Goal: Task Accomplishment & Management: Manage account settings

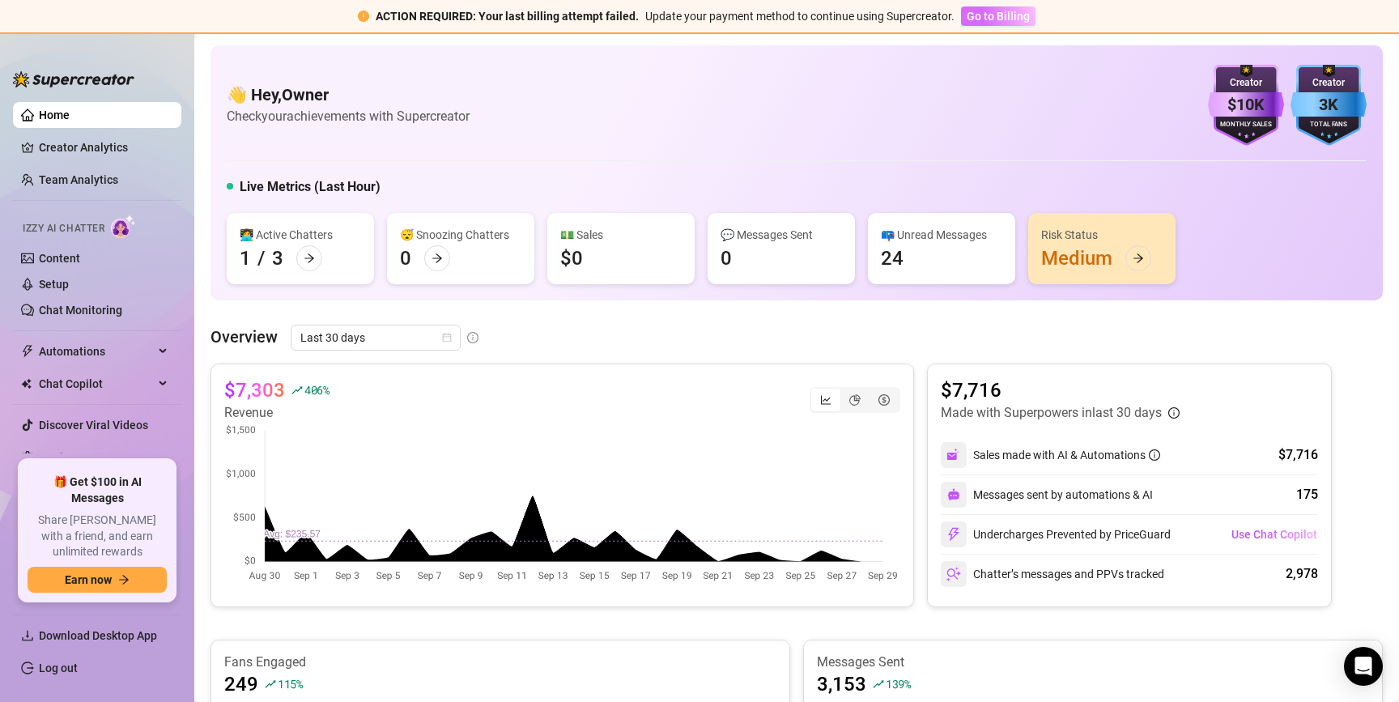
click at [1001, 15] on span "Go to Billing" at bounding box center [997, 16] width 63 height 13
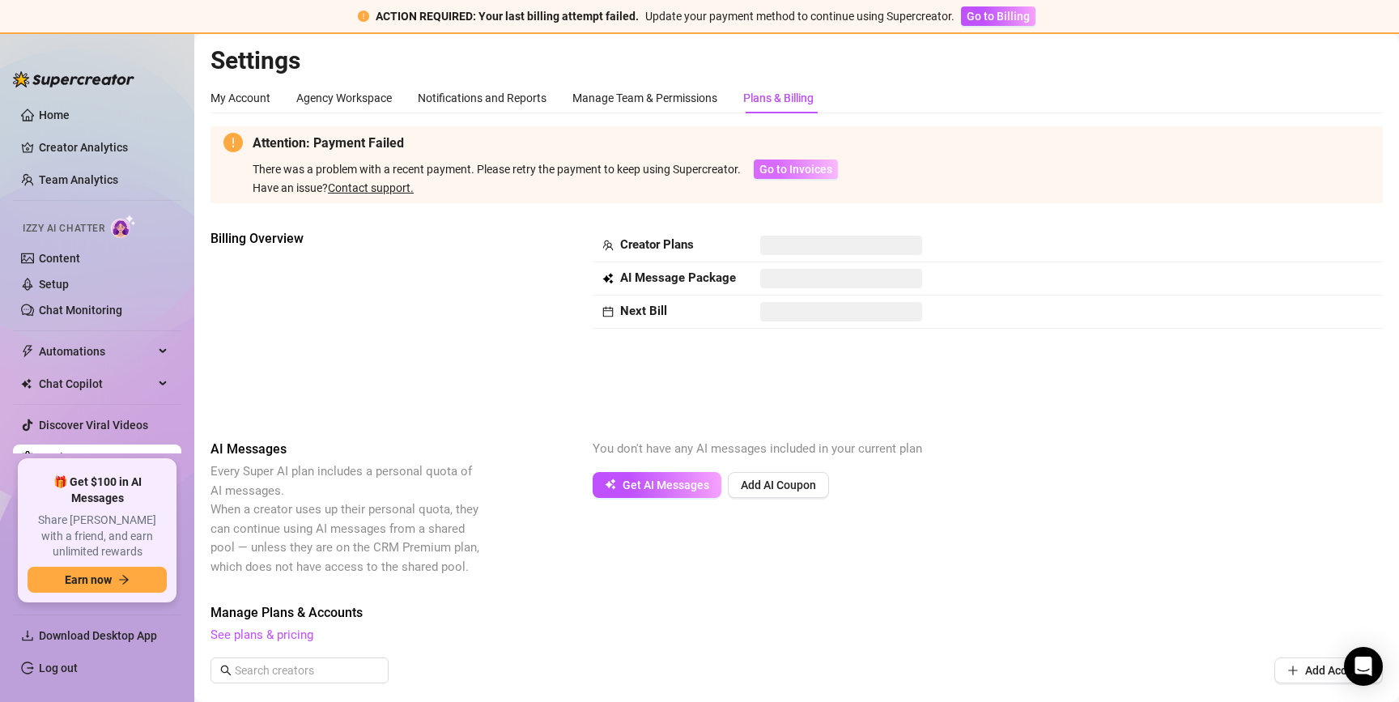
click at [796, 171] on span "Go to Invoices" at bounding box center [795, 169] width 73 height 13
click at [990, 15] on span "Go to Billing" at bounding box center [997, 16] width 63 height 13
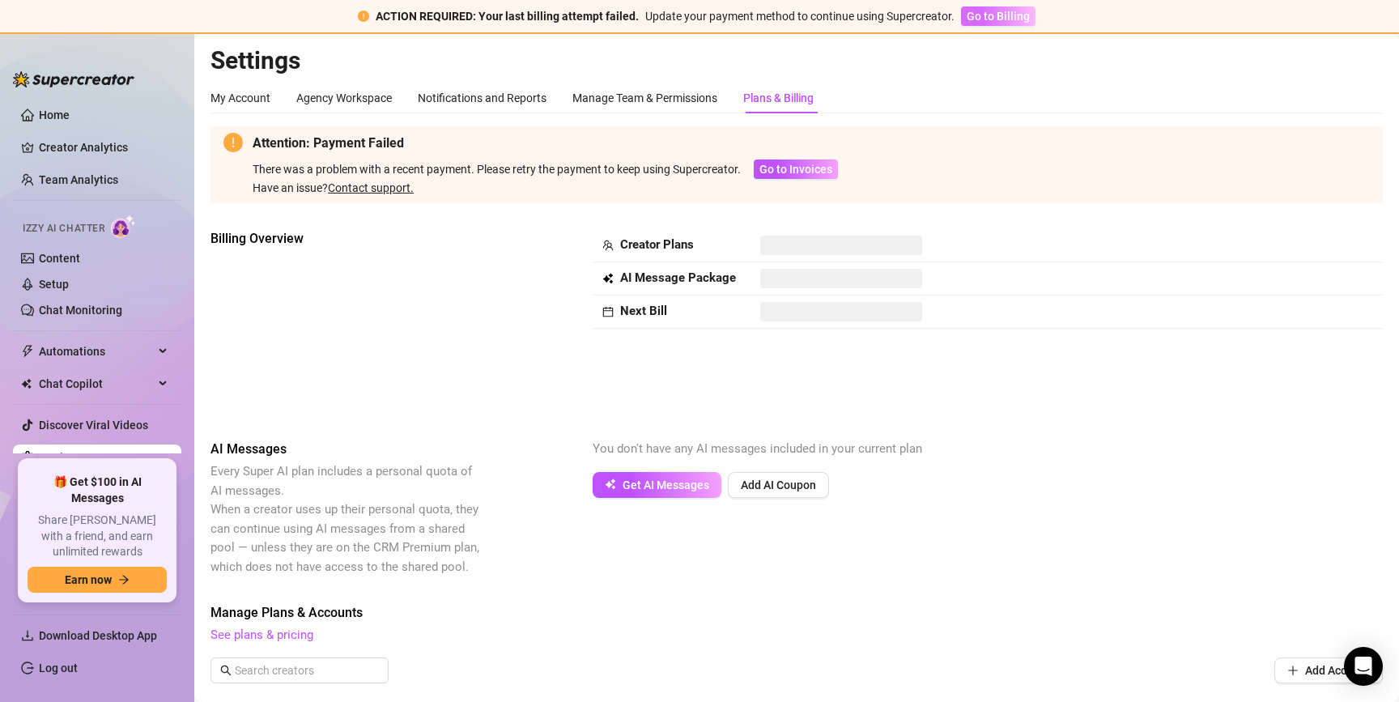
click at [990, 15] on span "Go to Billing" at bounding box center [997, 16] width 63 height 13
click at [994, 16] on span "Go to Billing" at bounding box center [997, 16] width 63 height 13
click at [995, 25] on button "Go to Billing" at bounding box center [998, 15] width 74 height 19
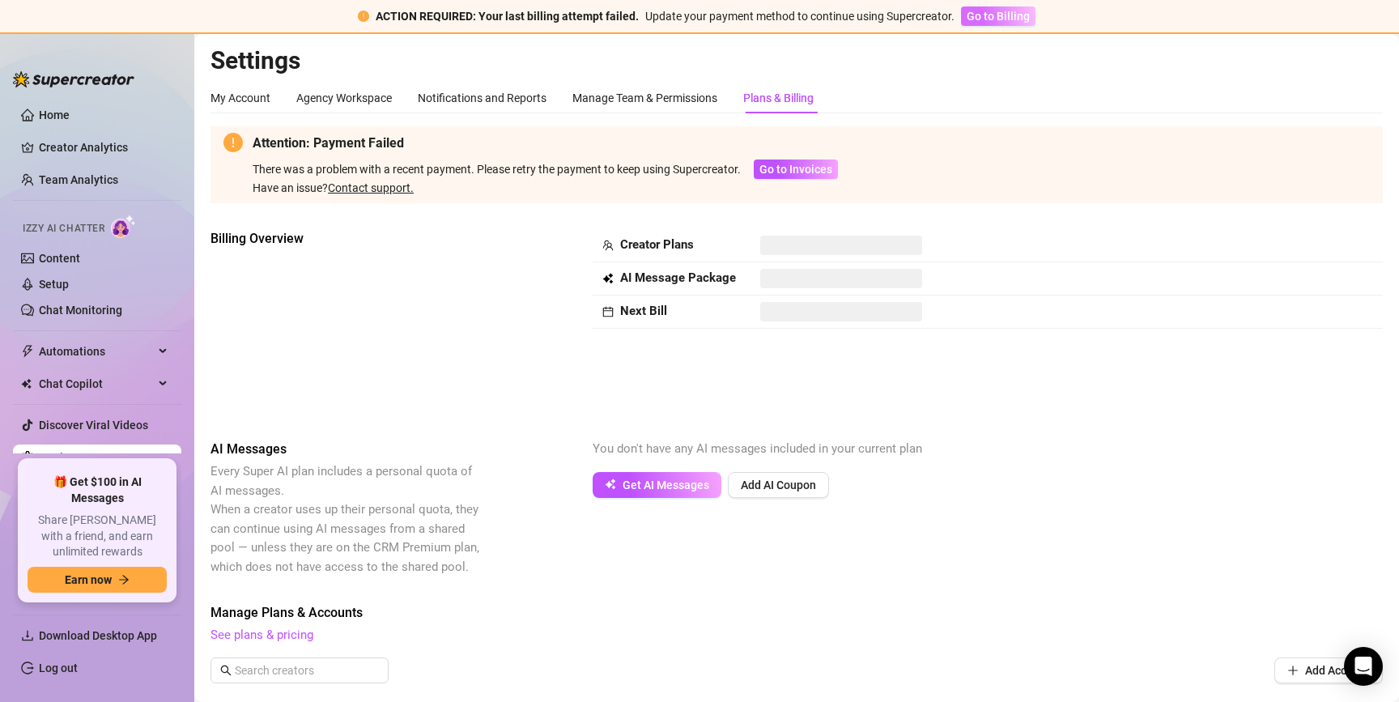
click at [995, 24] on button "Go to Billing" at bounding box center [998, 15] width 74 height 19
click at [995, 23] on button "Go to Billing" at bounding box center [998, 15] width 74 height 19
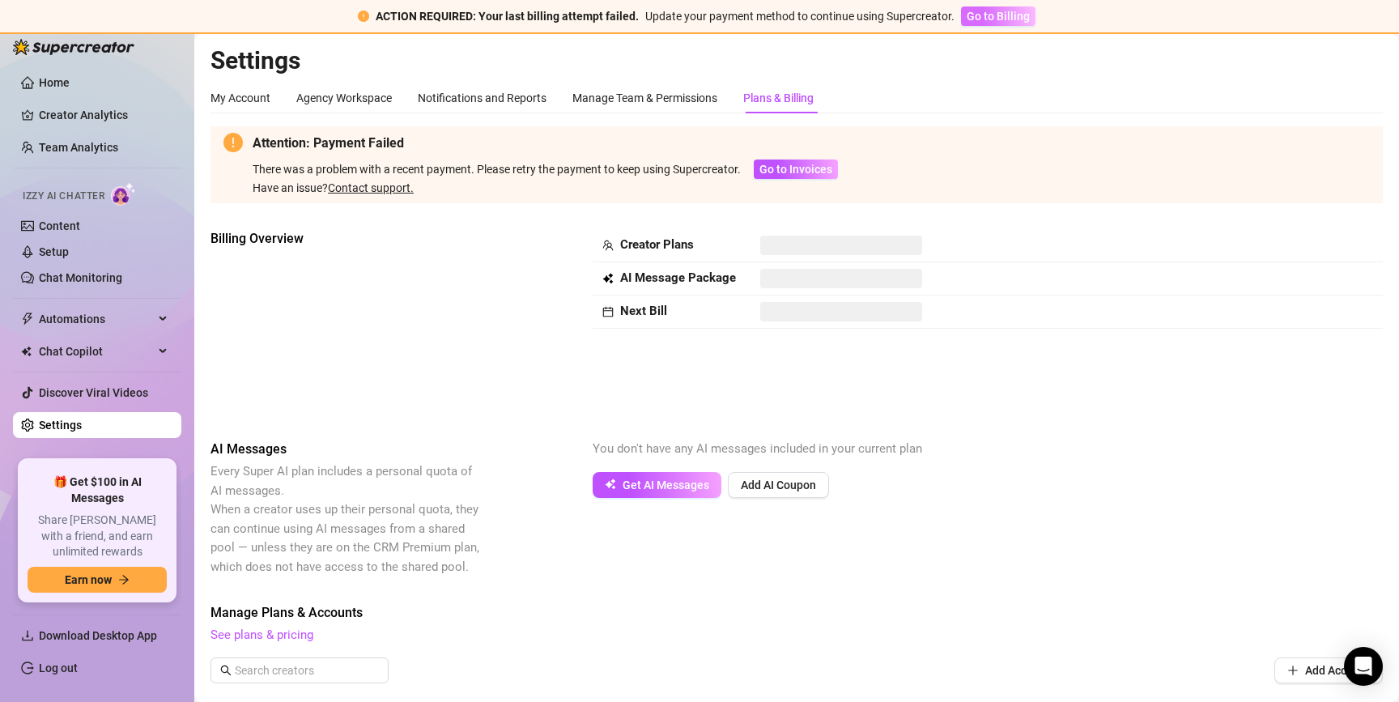
click at [973, 7] on button "Go to Billing" at bounding box center [998, 15] width 74 height 19
click at [973, 10] on span "Go to Billing" at bounding box center [997, 16] width 63 height 13
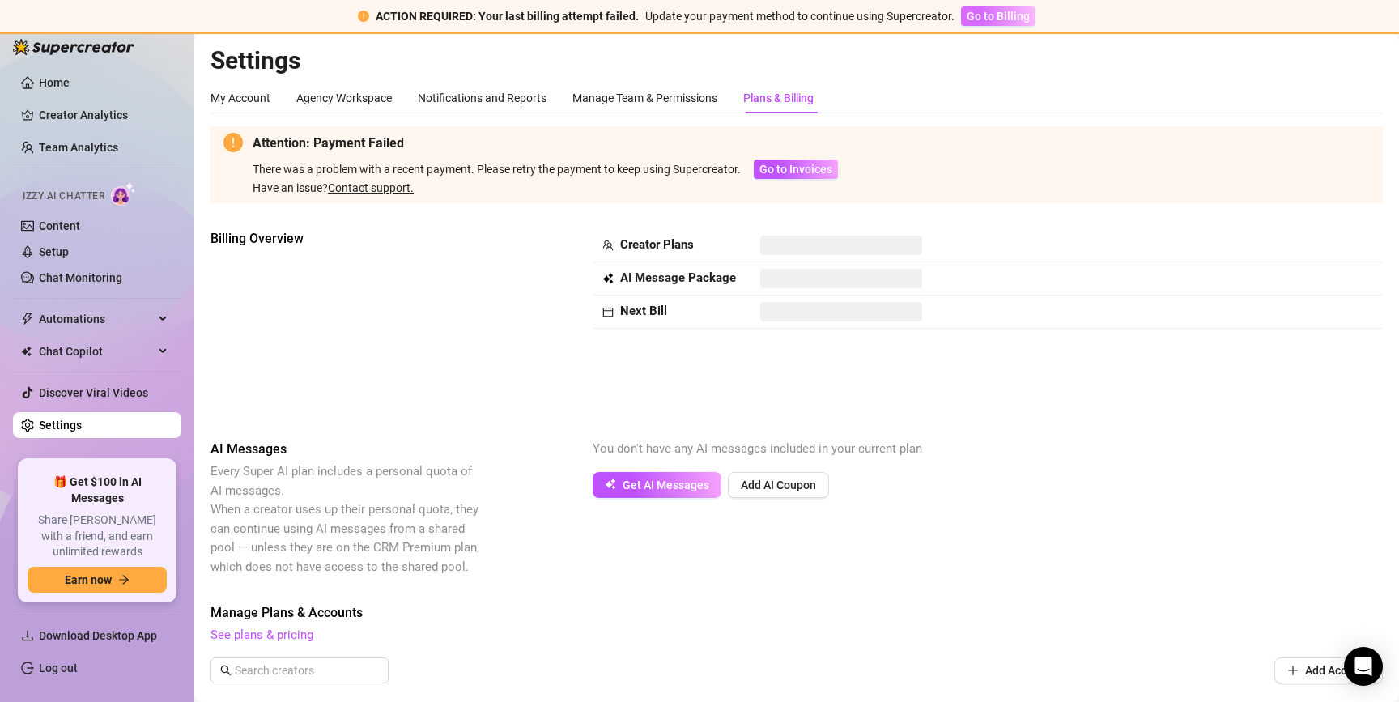
click at [973, 10] on span "Go to Billing" at bounding box center [997, 16] width 63 height 13
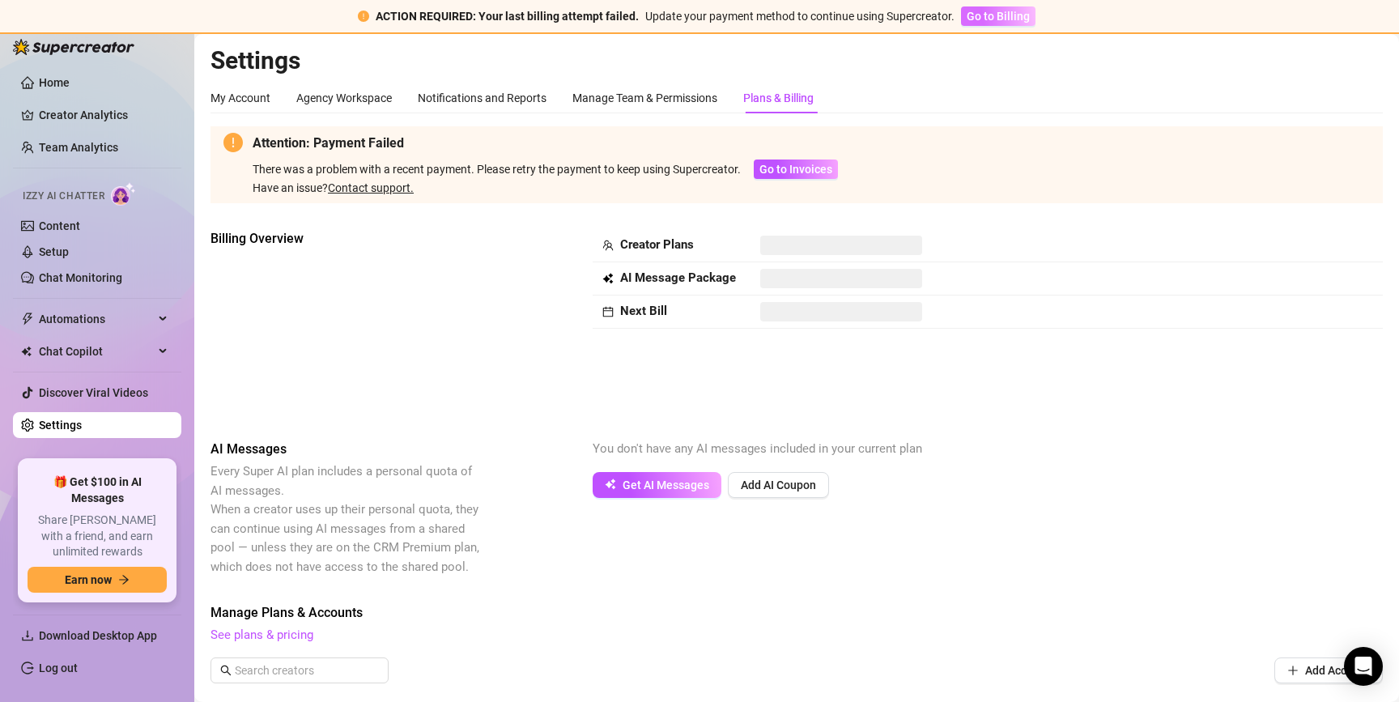
click at [973, 10] on span "Go to Billing" at bounding box center [997, 16] width 63 height 13
click at [973, 11] on span "Go to Billing" at bounding box center [997, 16] width 63 height 13
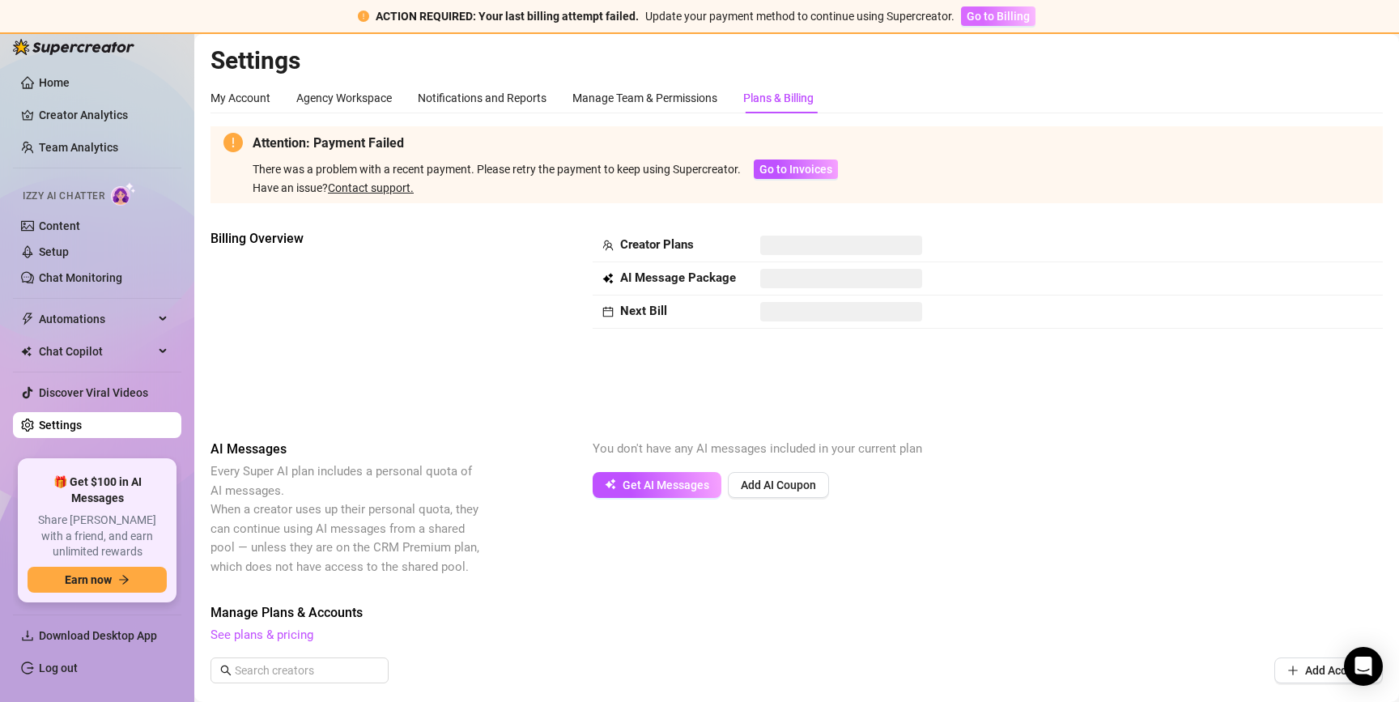
click at [973, 11] on span "Go to Billing" at bounding box center [997, 16] width 63 height 13
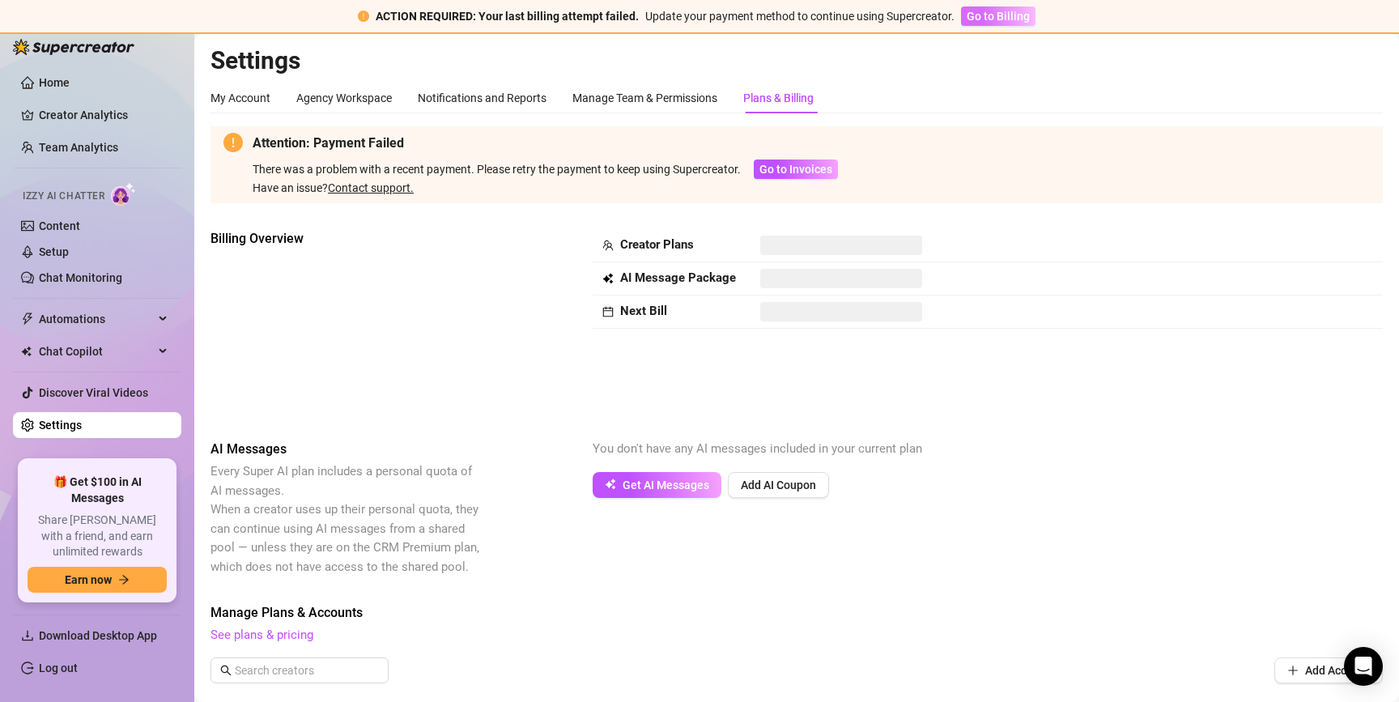
click at [973, 11] on span "Go to Billing" at bounding box center [997, 16] width 63 height 13
click at [973, 13] on span "Go to Billing" at bounding box center [997, 16] width 63 height 13
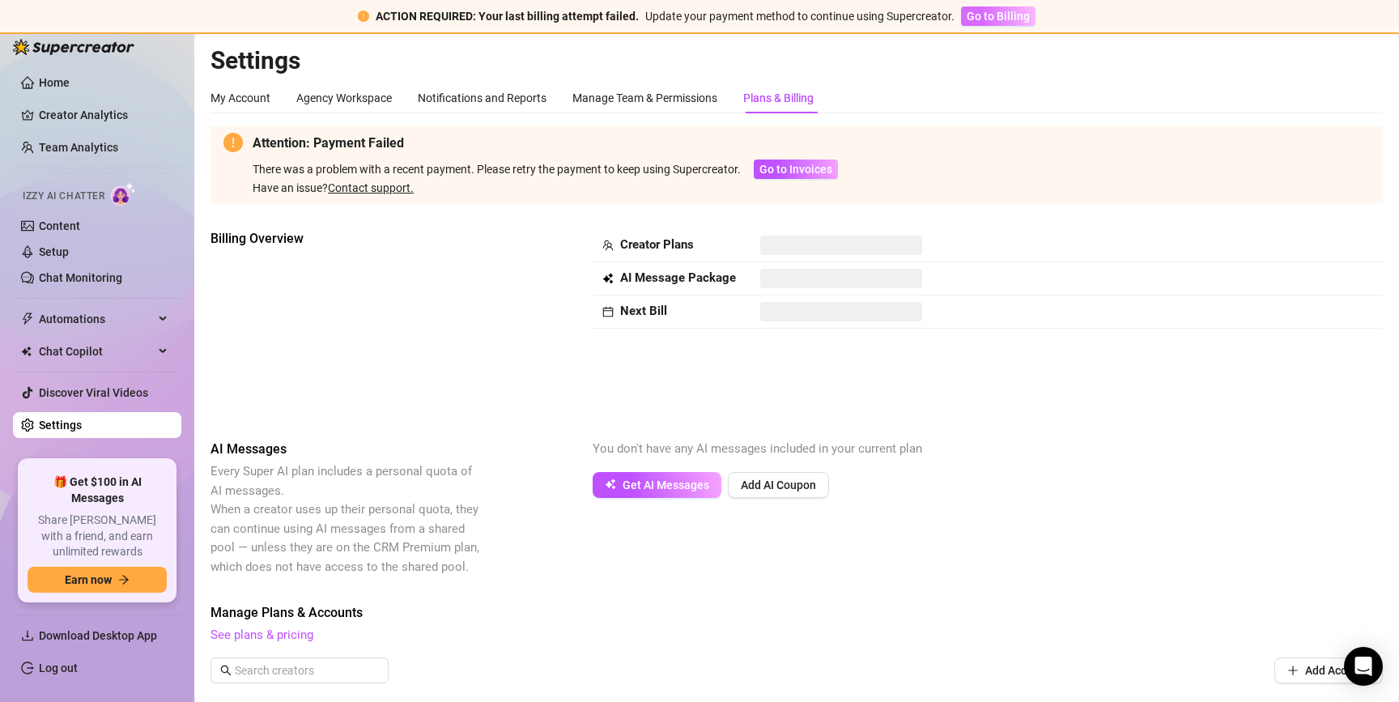
click at [991, 9] on button "Go to Billing" at bounding box center [998, 15] width 74 height 19
click at [991, 11] on span "Go to Billing" at bounding box center [997, 16] width 63 height 13
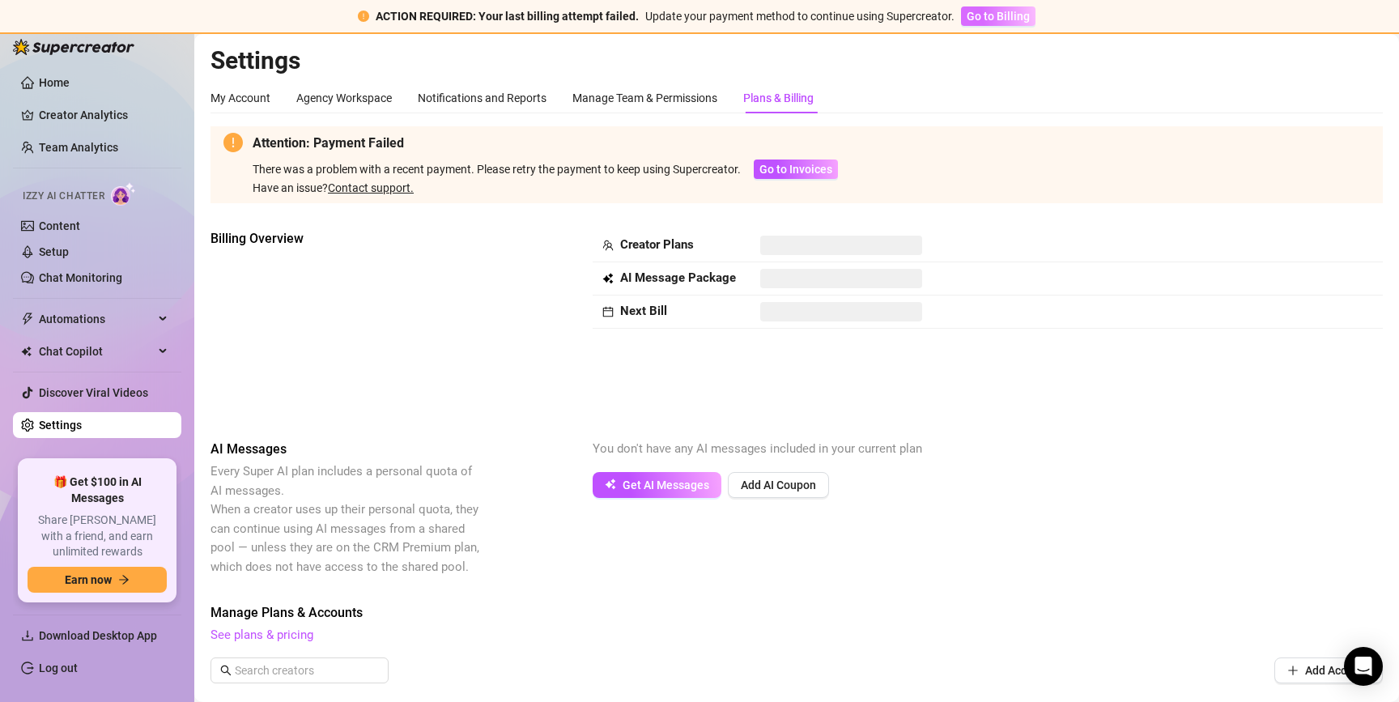
click at [991, 11] on span "Go to Billing" at bounding box center [997, 16] width 63 height 13
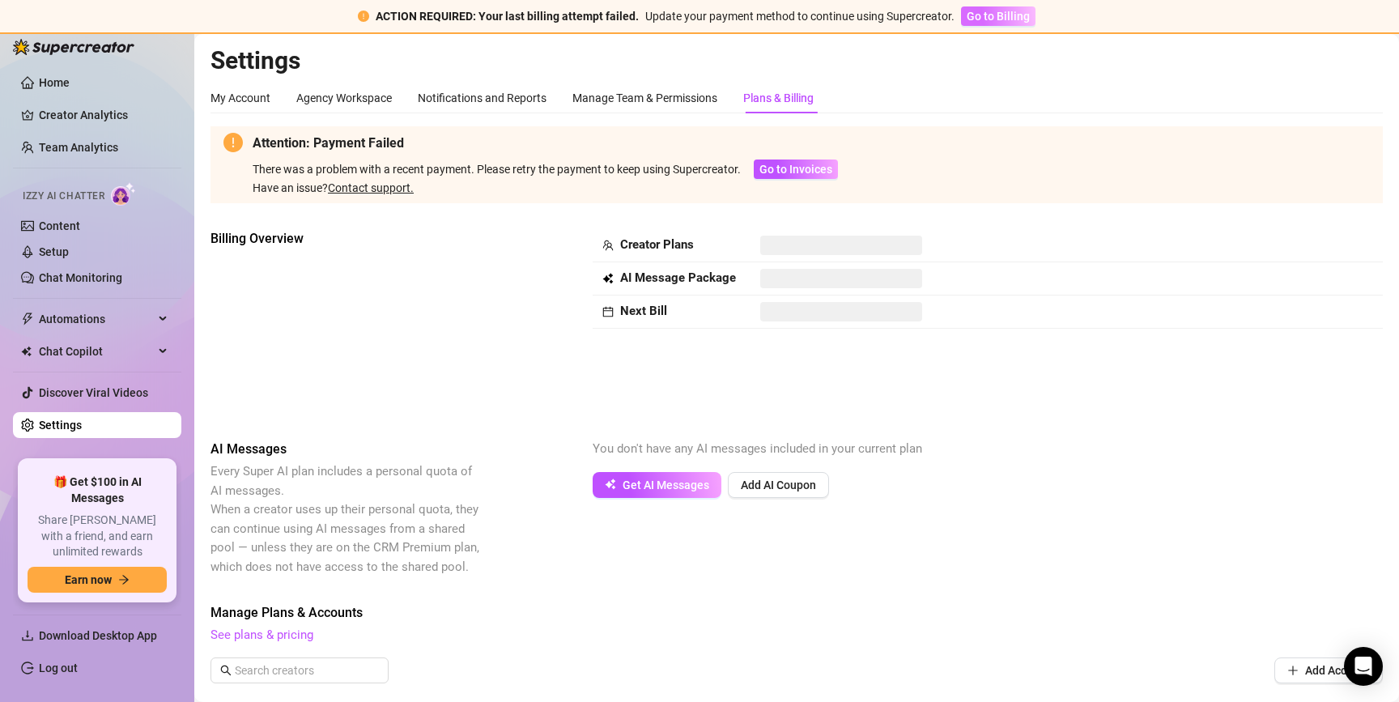
click at [991, 11] on span "Go to Billing" at bounding box center [997, 16] width 63 height 13
click at [805, 172] on span "Go to Invoices" at bounding box center [795, 169] width 73 height 13
click at [814, 164] on span "Go to Invoices" at bounding box center [795, 169] width 73 height 13
click at [815, 164] on span "Go to Invoices" at bounding box center [795, 169] width 73 height 13
click at [677, 109] on div "Manage Team & Permissions" at bounding box center [644, 98] width 145 height 31
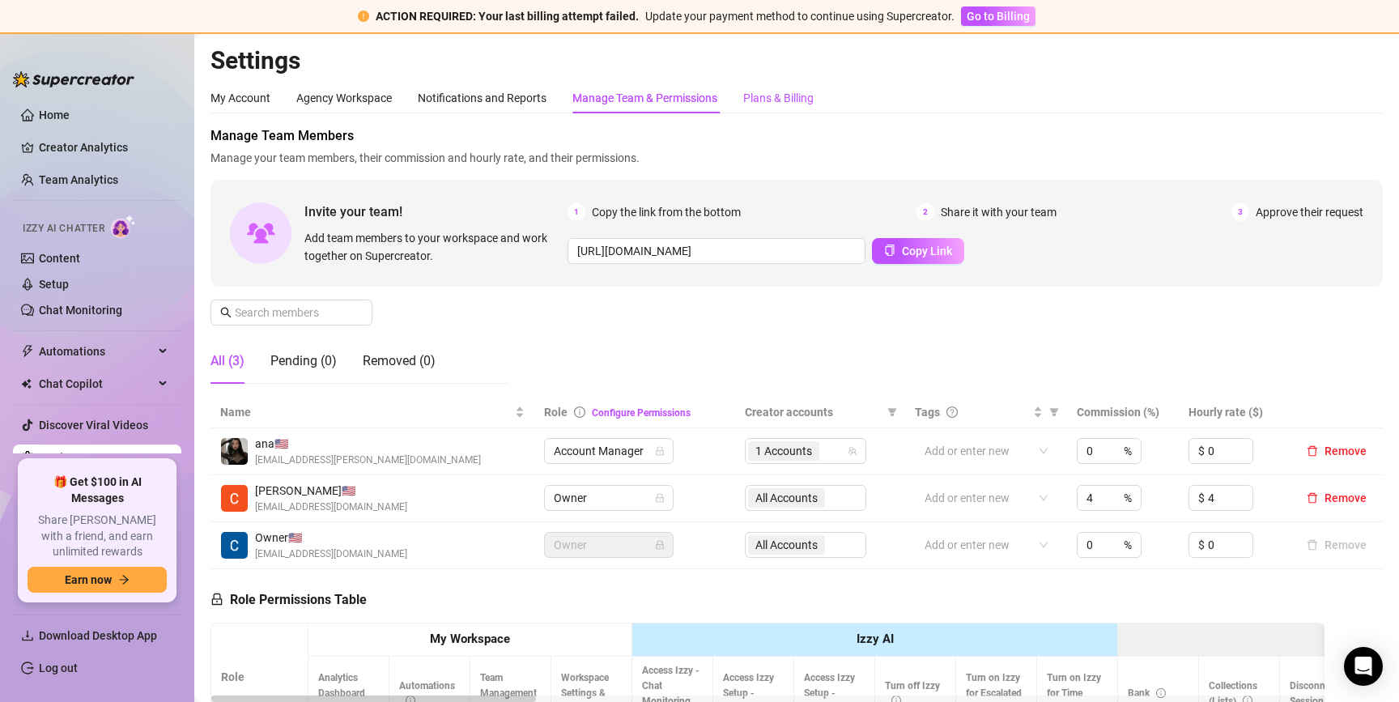
click at [758, 105] on div "Plans & Billing" at bounding box center [778, 98] width 70 height 18
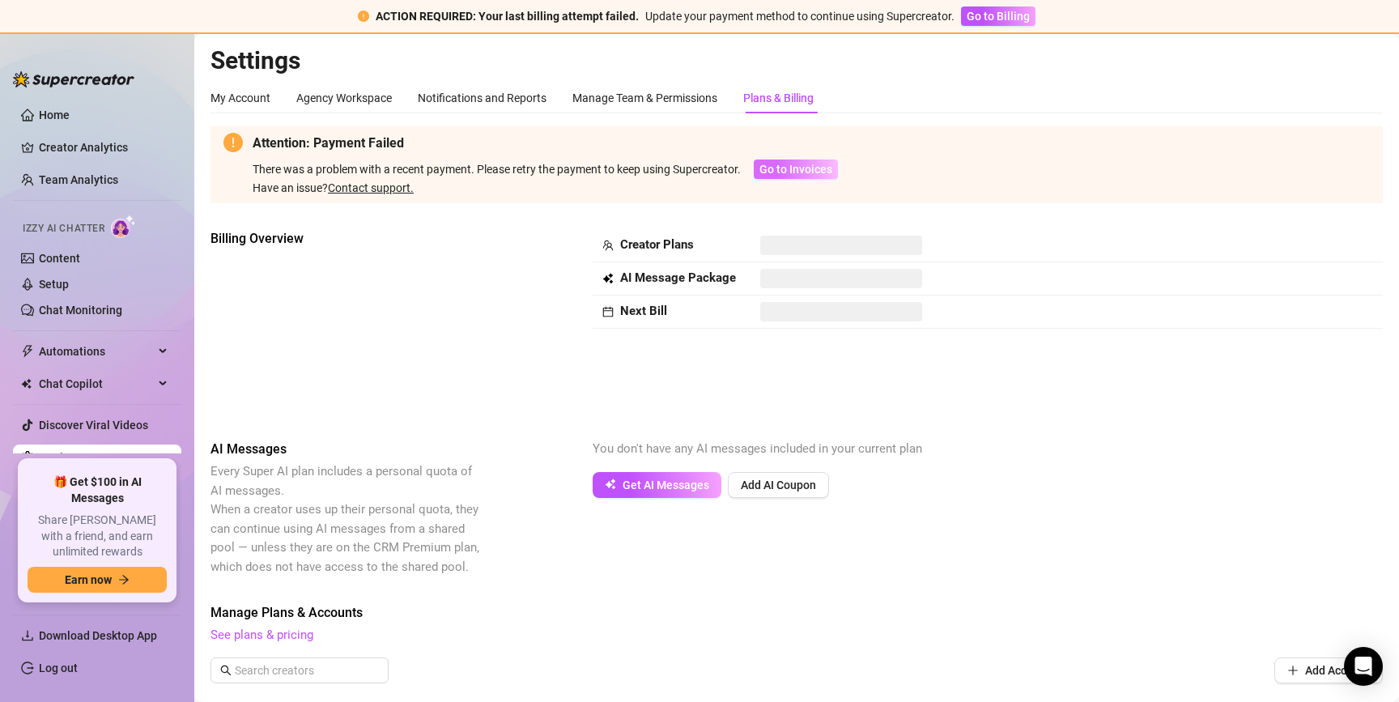
click at [779, 163] on span "Go to Invoices" at bounding box center [795, 169] width 73 height 13
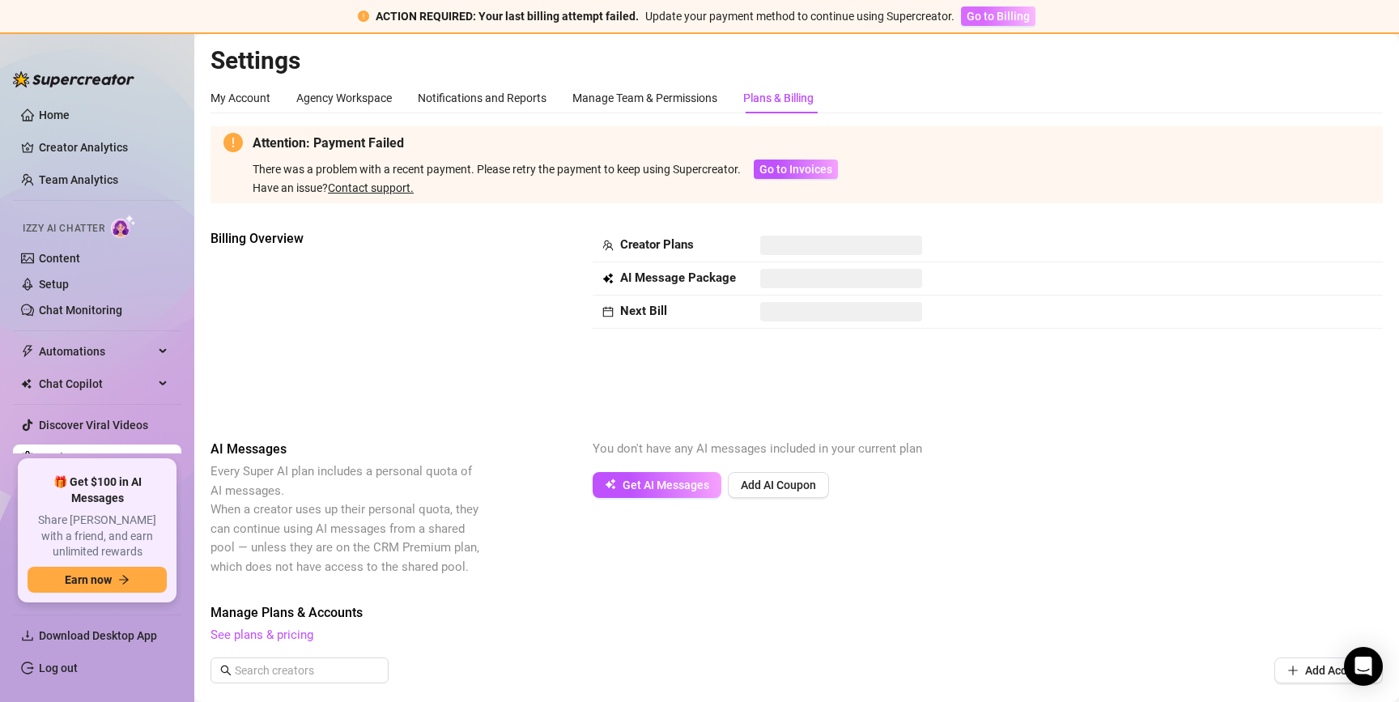
click at [992, 13] on span "Go to Billing" at bounding box center [997, 16] width 63 height 13
